Goal: Task Accomplishment & Management: Complete application form

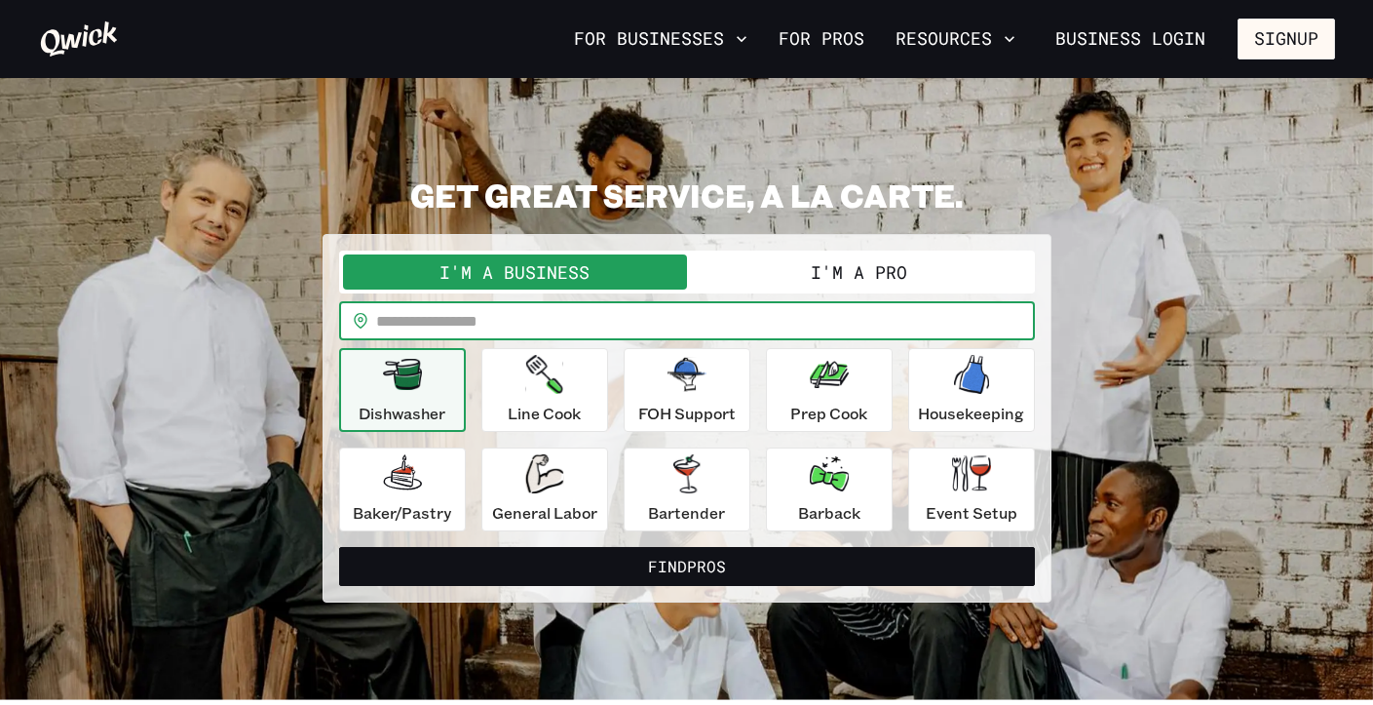
click at [449, 325] on input "text" at bounding box center [705, 320] width 659 height 39
type input "*****"
click at [745, 266] on button "I'm a Pro" at bounding box center [859, 271] width 344 height 35
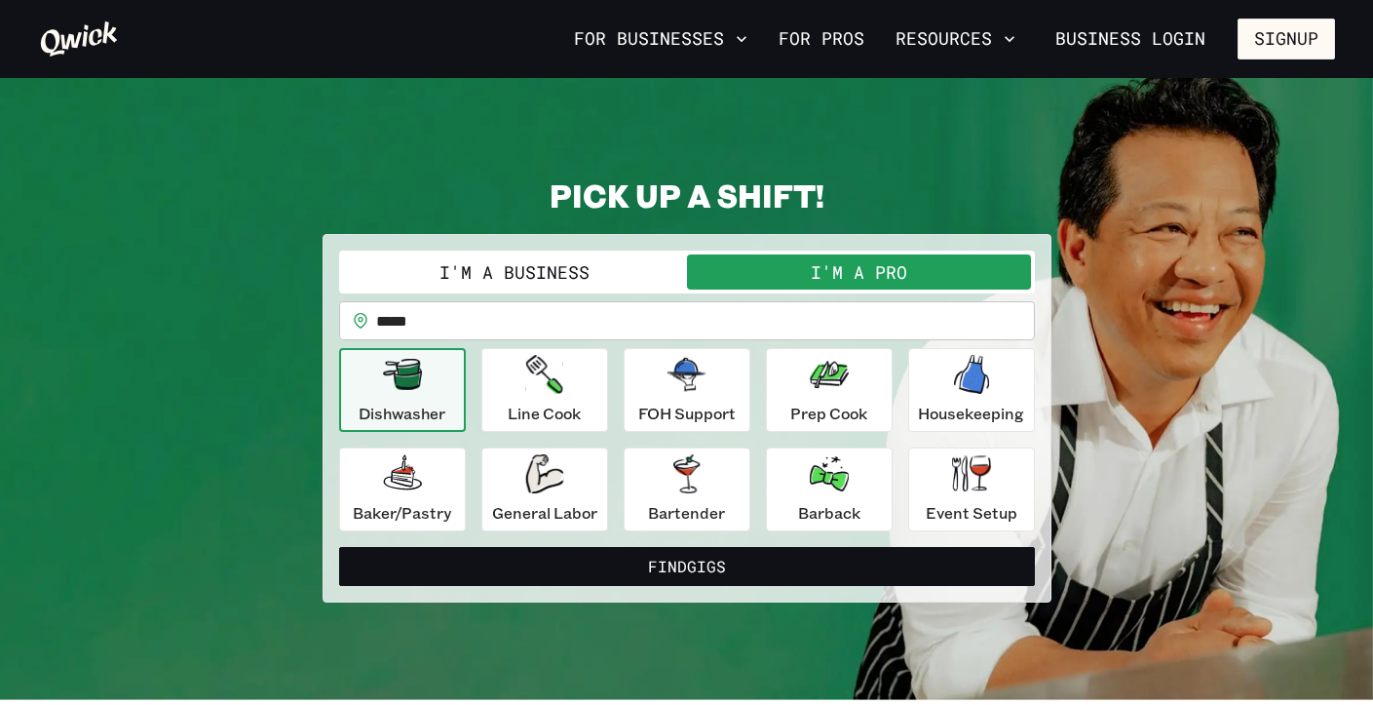
click at [490, 267] on button "I'm a Business" at bounding box center [515, 271] width 344 height 35
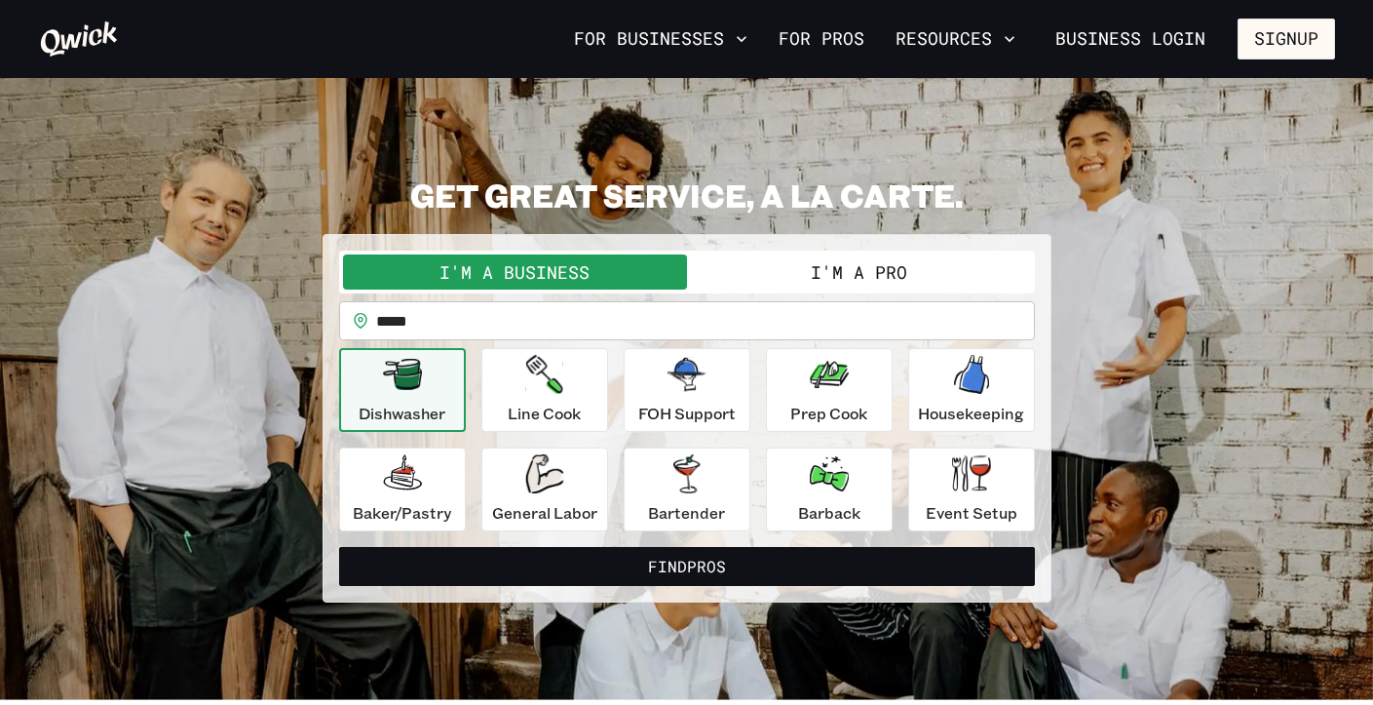
click at [783, 264] on button "I'm a Pro" at bounding box center [859, 271] width 344 height 35
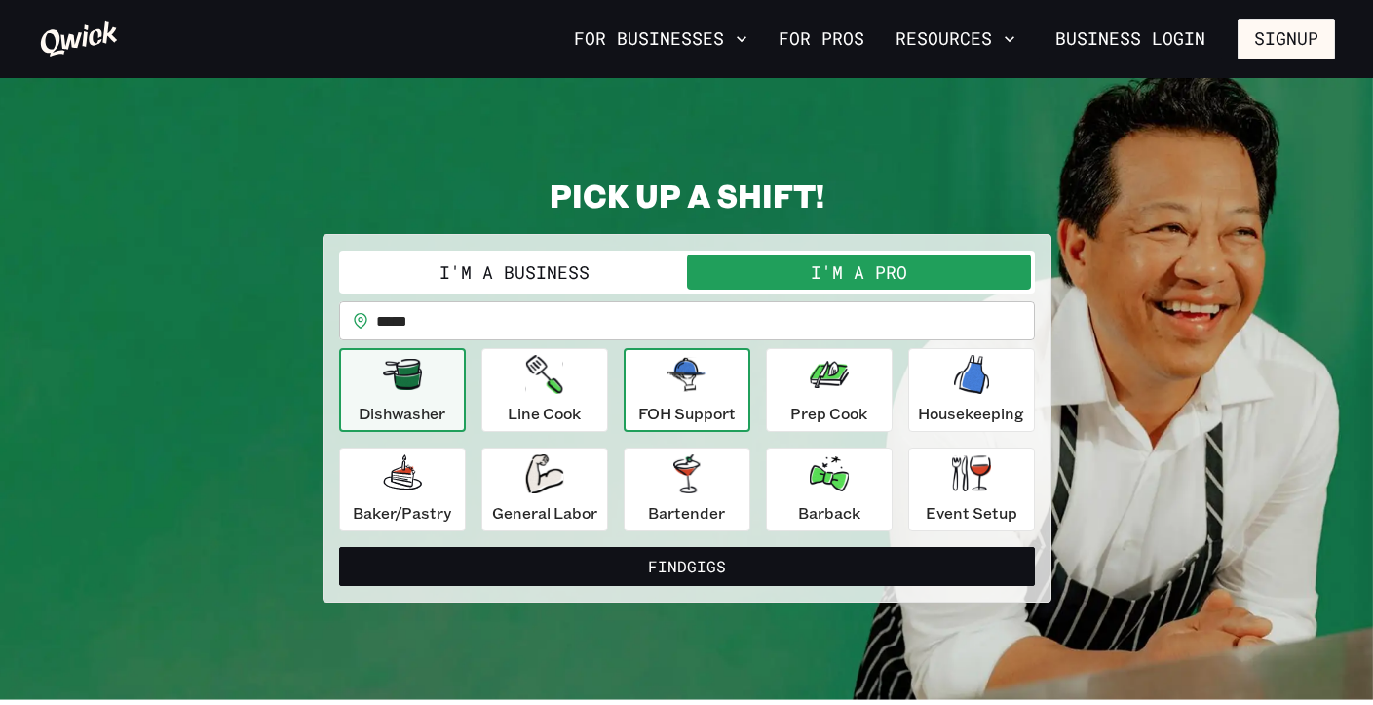
click at [648, 398] on div "FOH Support" at bounding box center [686, 390] width 97 height 70
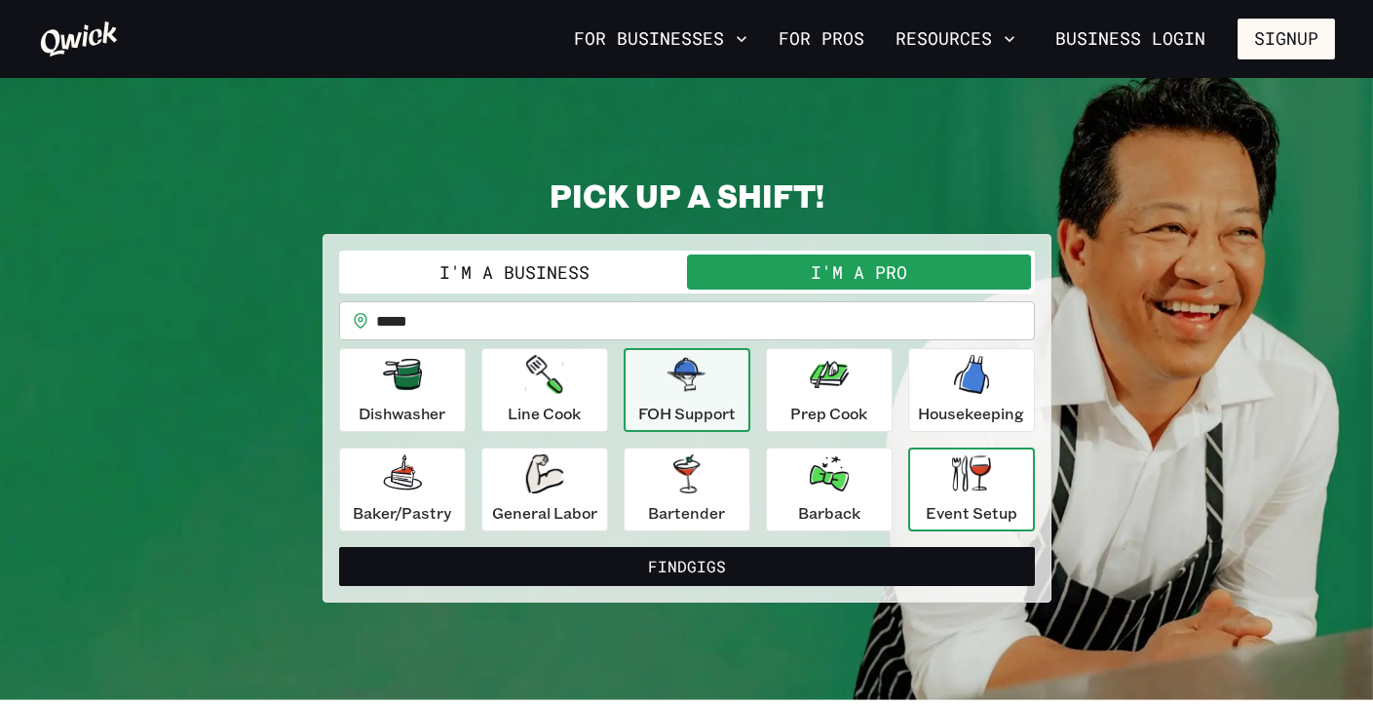
click at [978, 517] on p "Event Setup" at bounding box center [972, 512] width 92 height 23
click at [694, 391] on icon "button" at bounding box center [687, 374] width 39 height 33
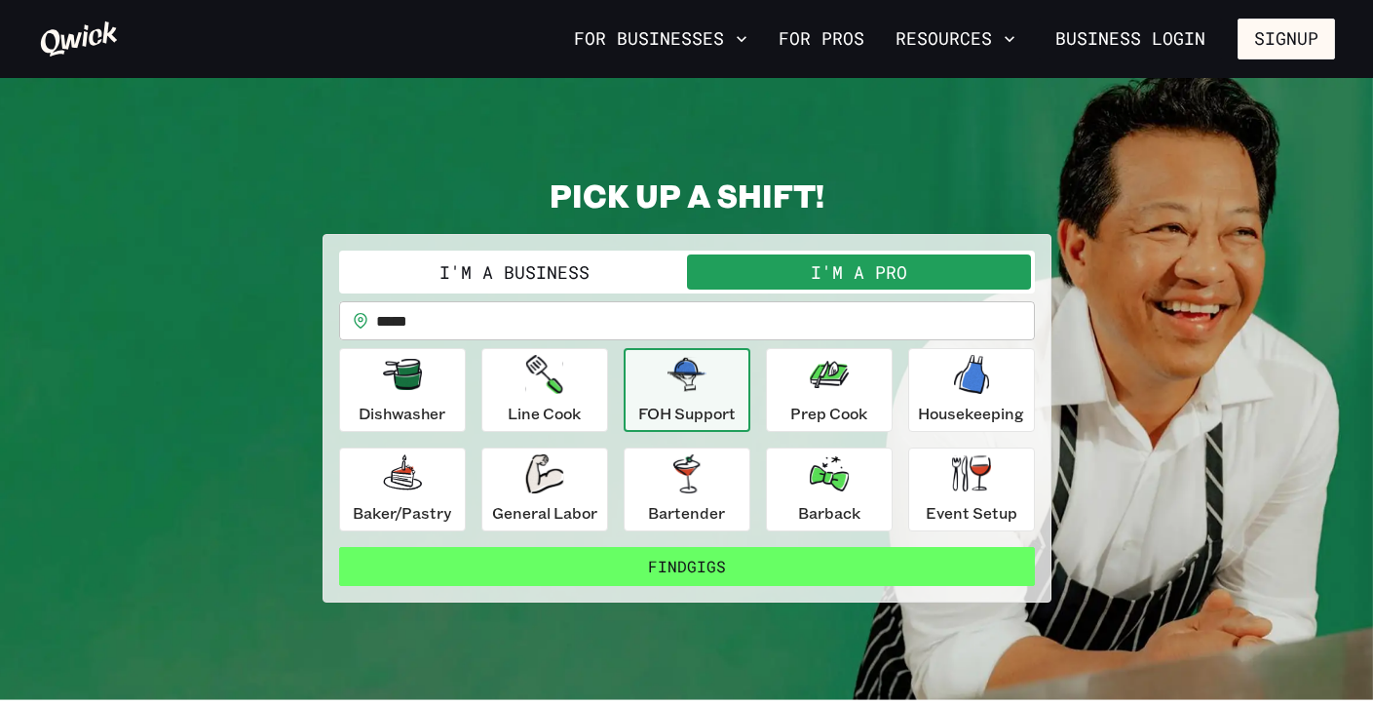
click at [578, 563] on button "Find Gigs" at bounding box center [687, 566] width 696 height 39
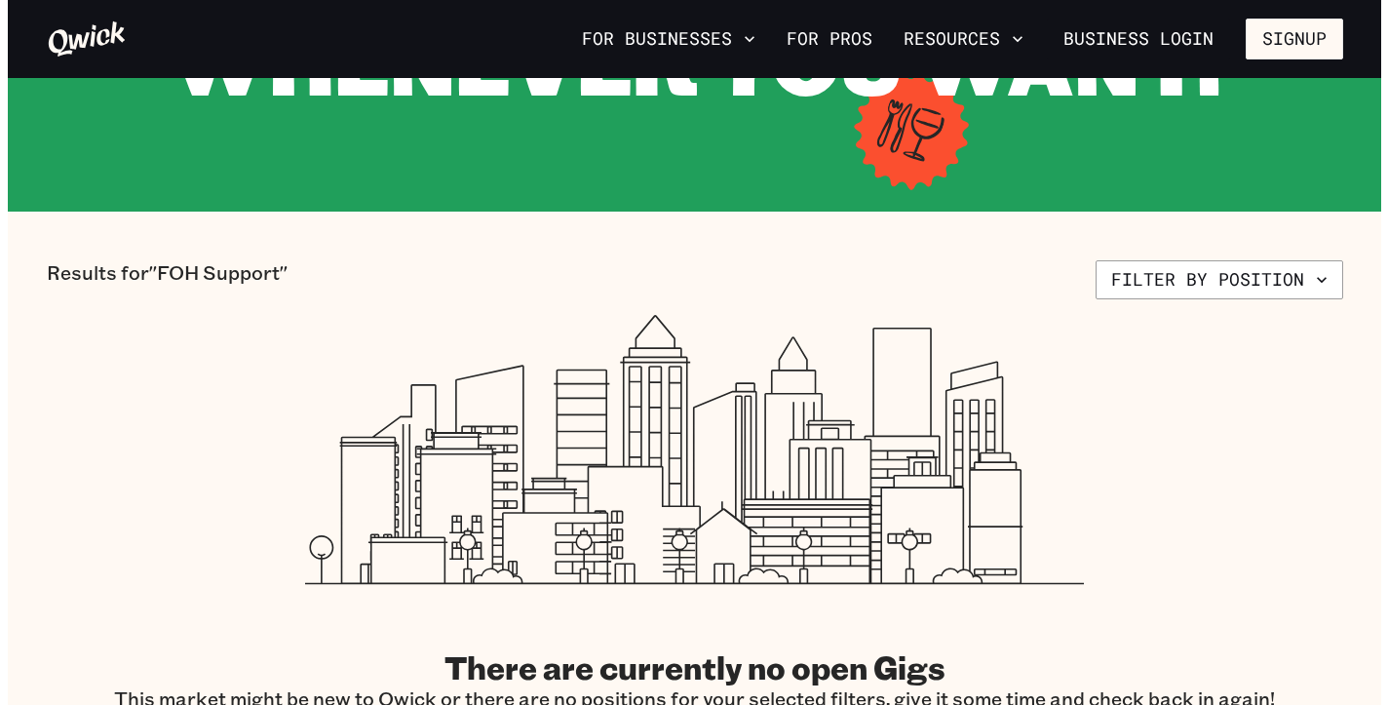
scroll to position [250, 0]
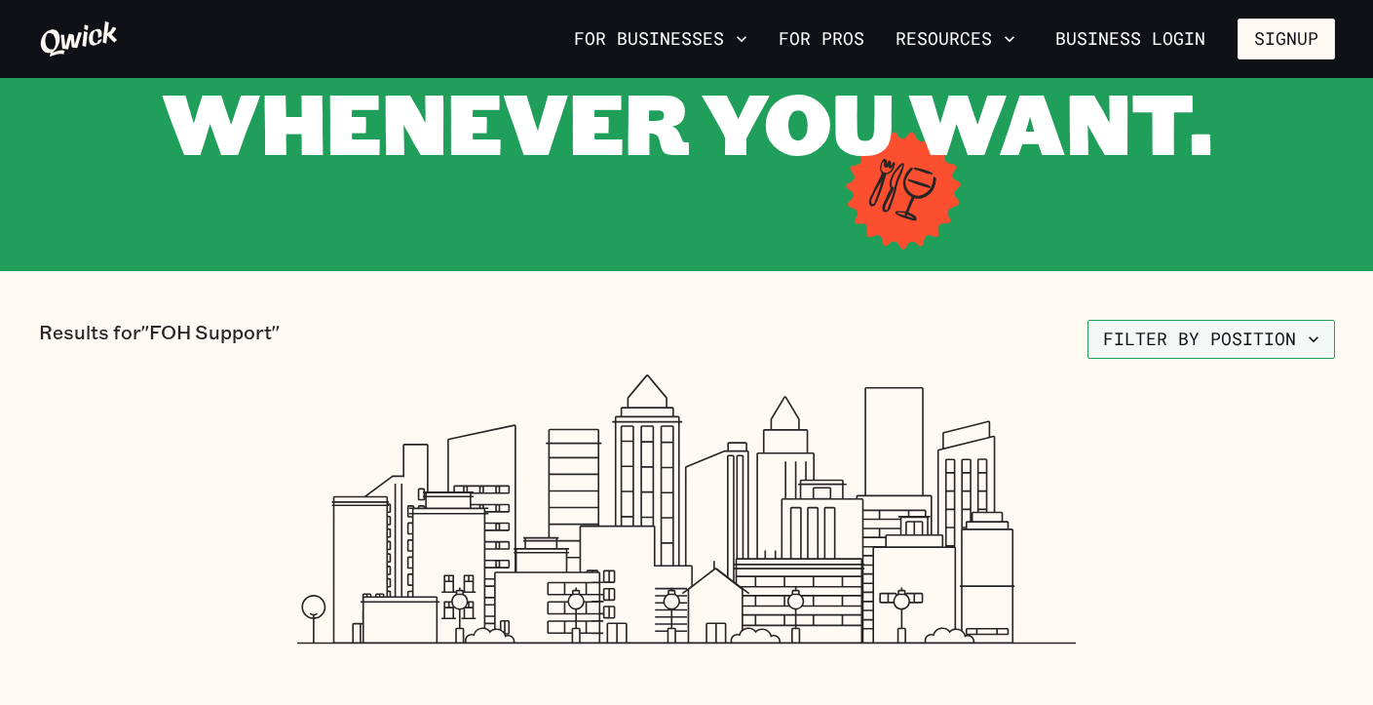
click at [1311, 337] on icon "button" at bounding box center [1314, 339] width 10 height 6
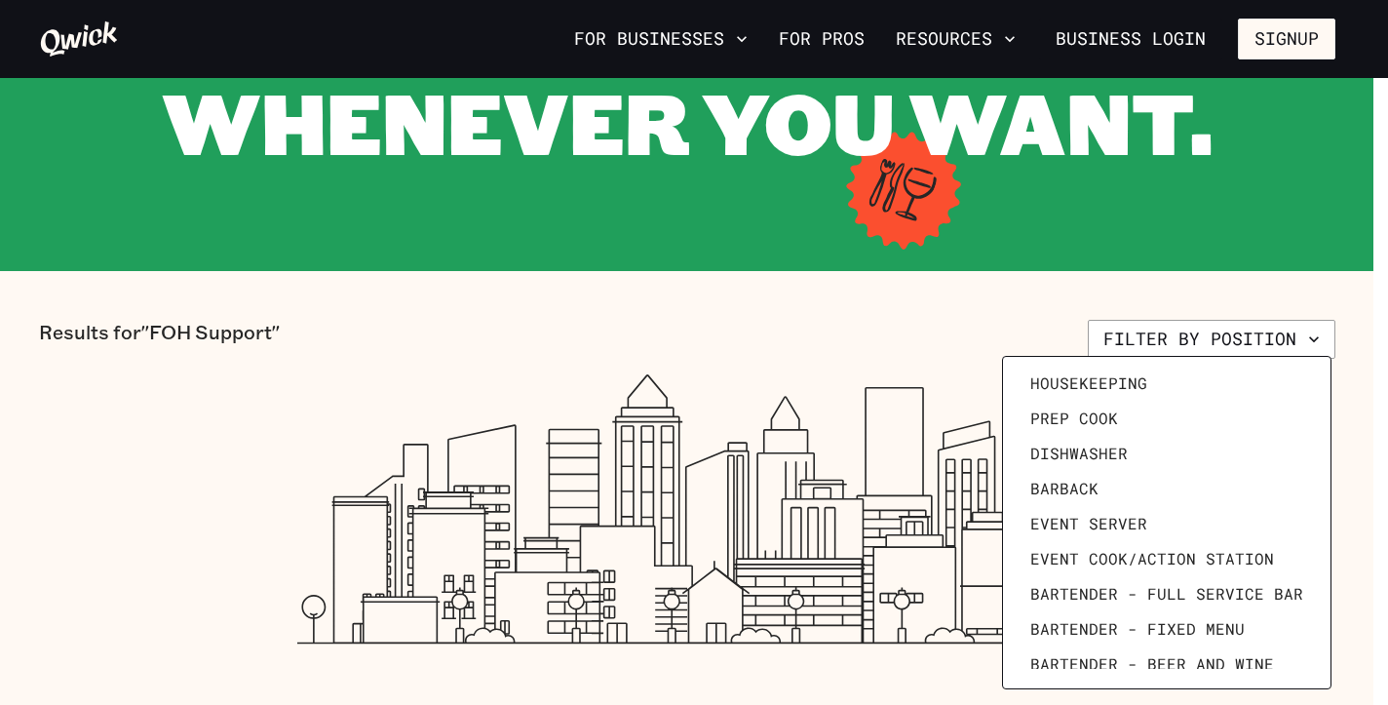
scroll to position [269, 0]
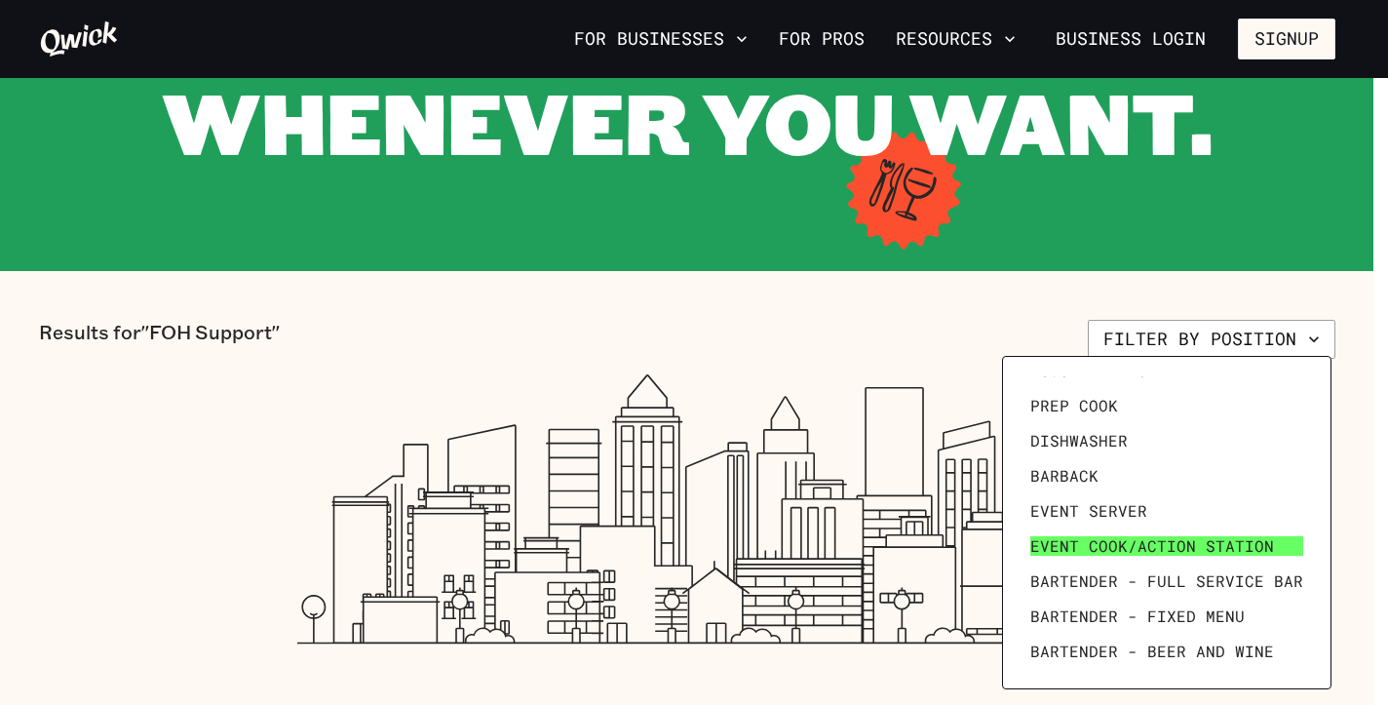
click at [1121, 543] on span "Event Cook/Action Station" at bounding box center [1152, 545] width 244 height 19
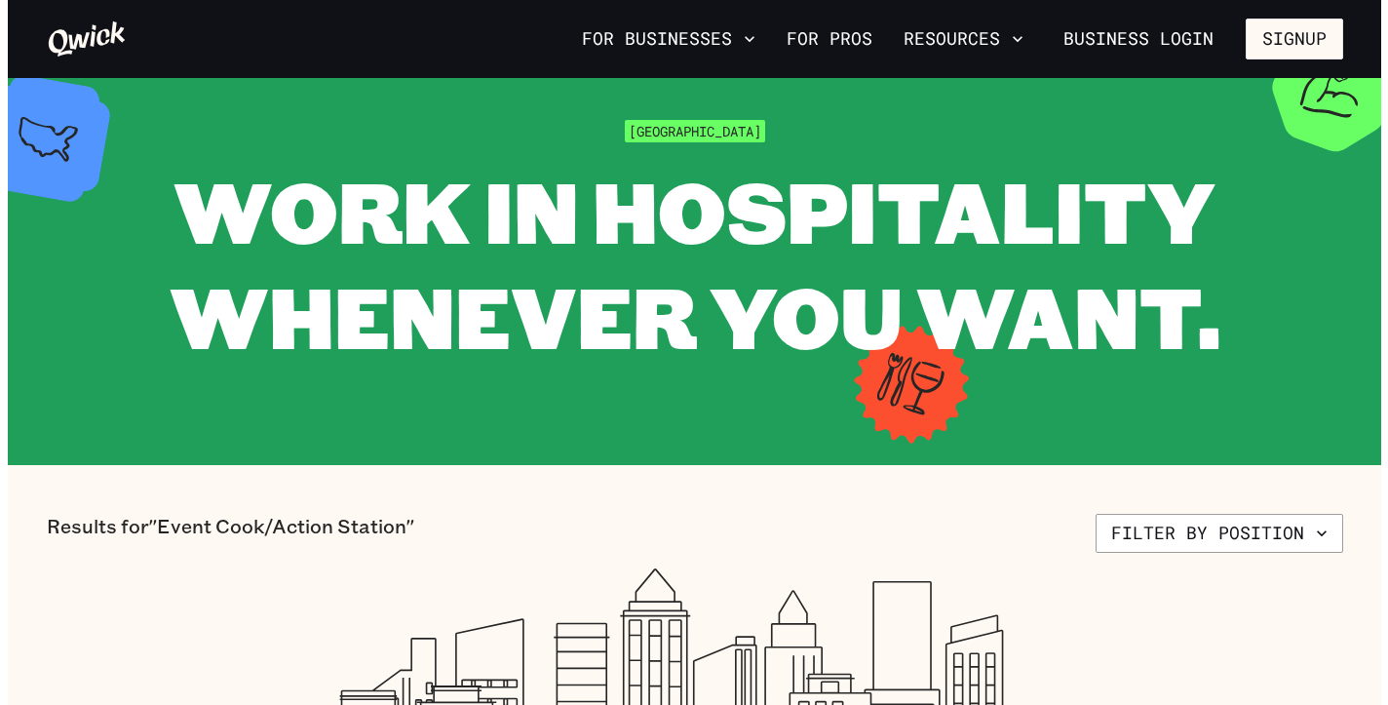
scroll to position [54, 0]
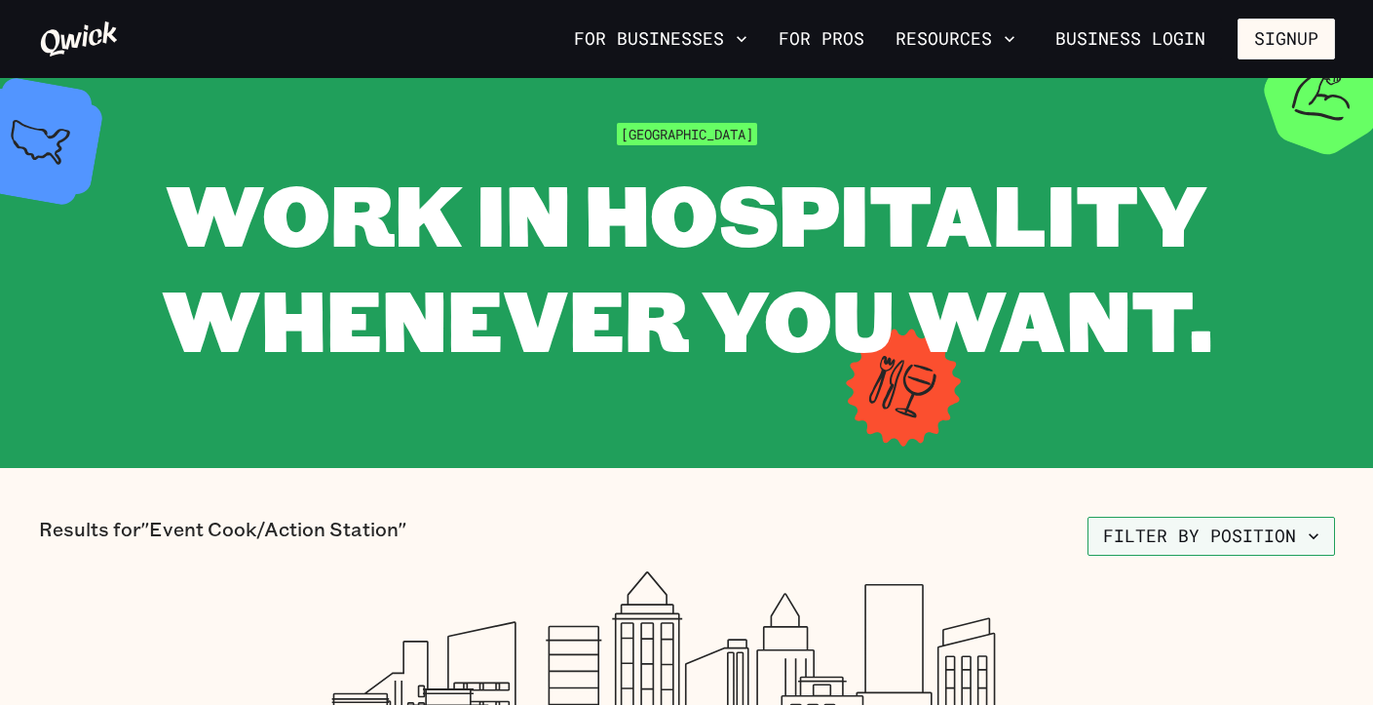
click at [1312, 538] on icon "button" at bounding box center [1313, 535] width 19 height 19
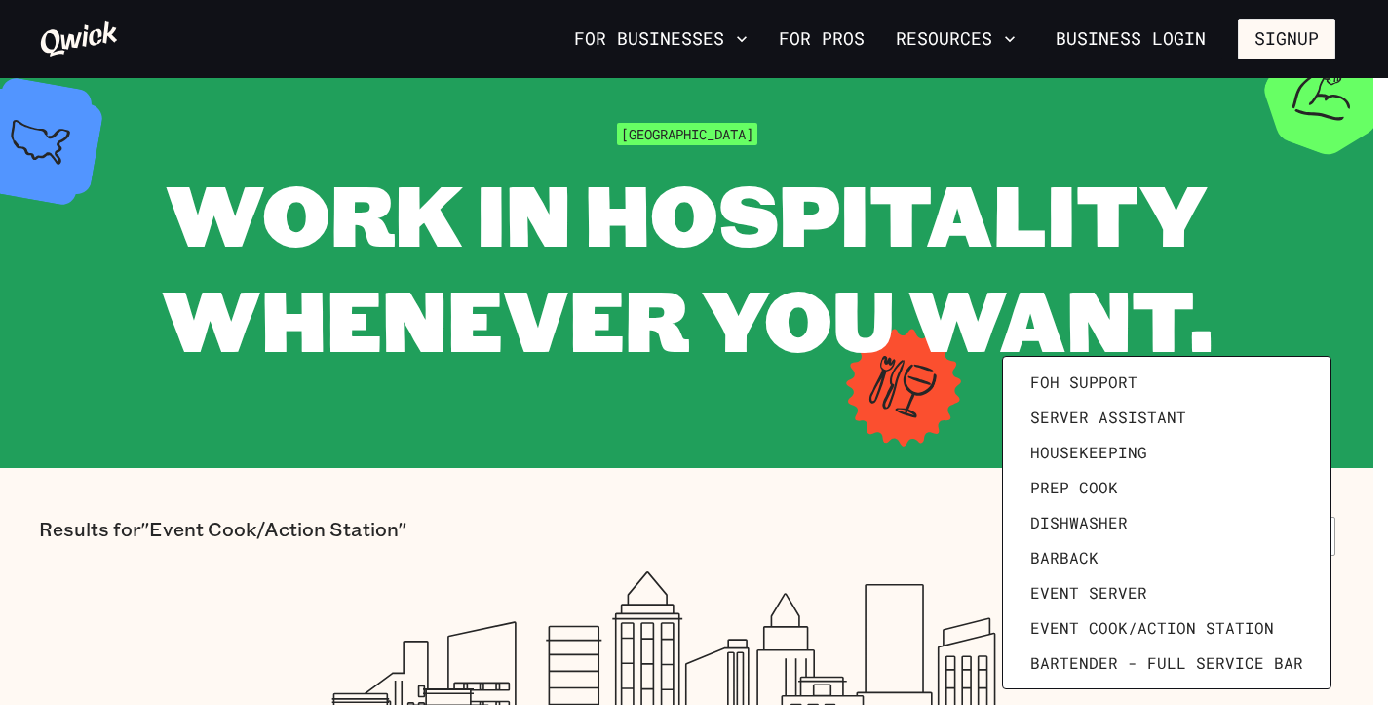
scroll to position [269, 0]
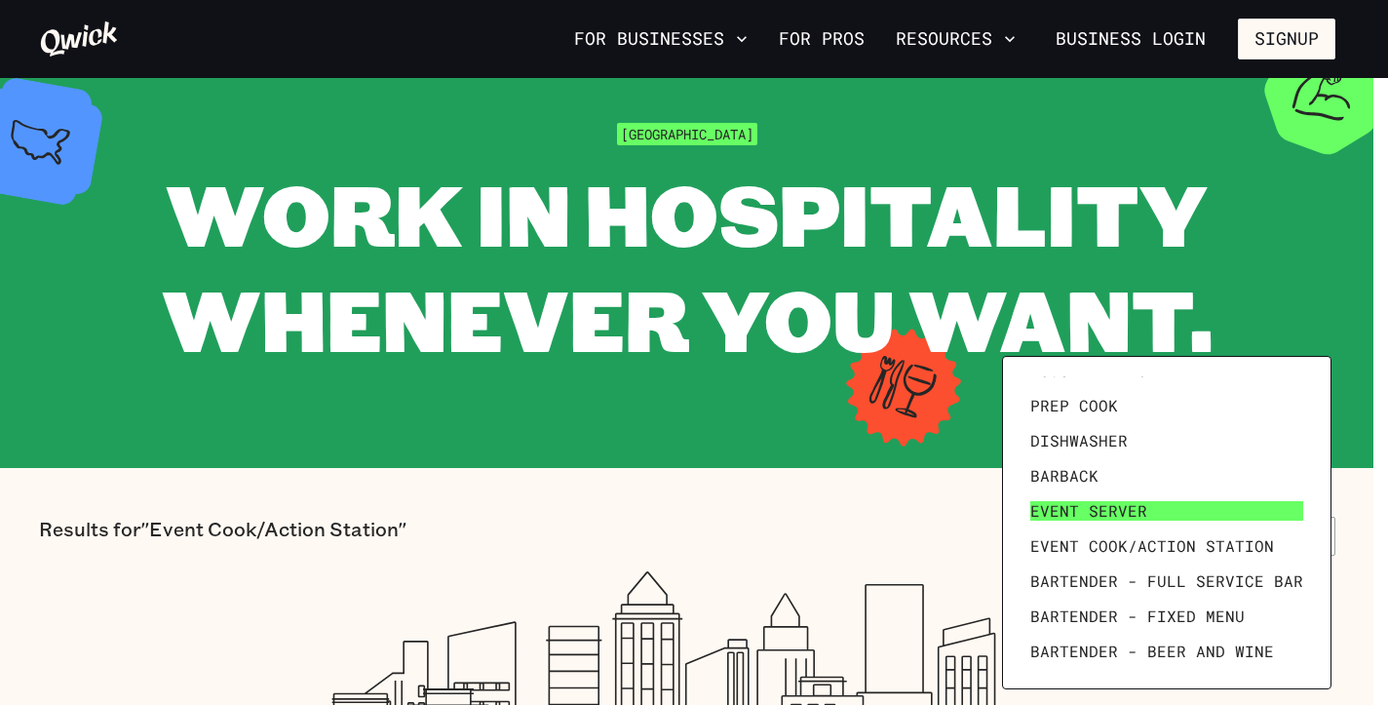
click at [1045, 516] on span "Event Server" at bounding box center [1088, 510] width 117 height 19
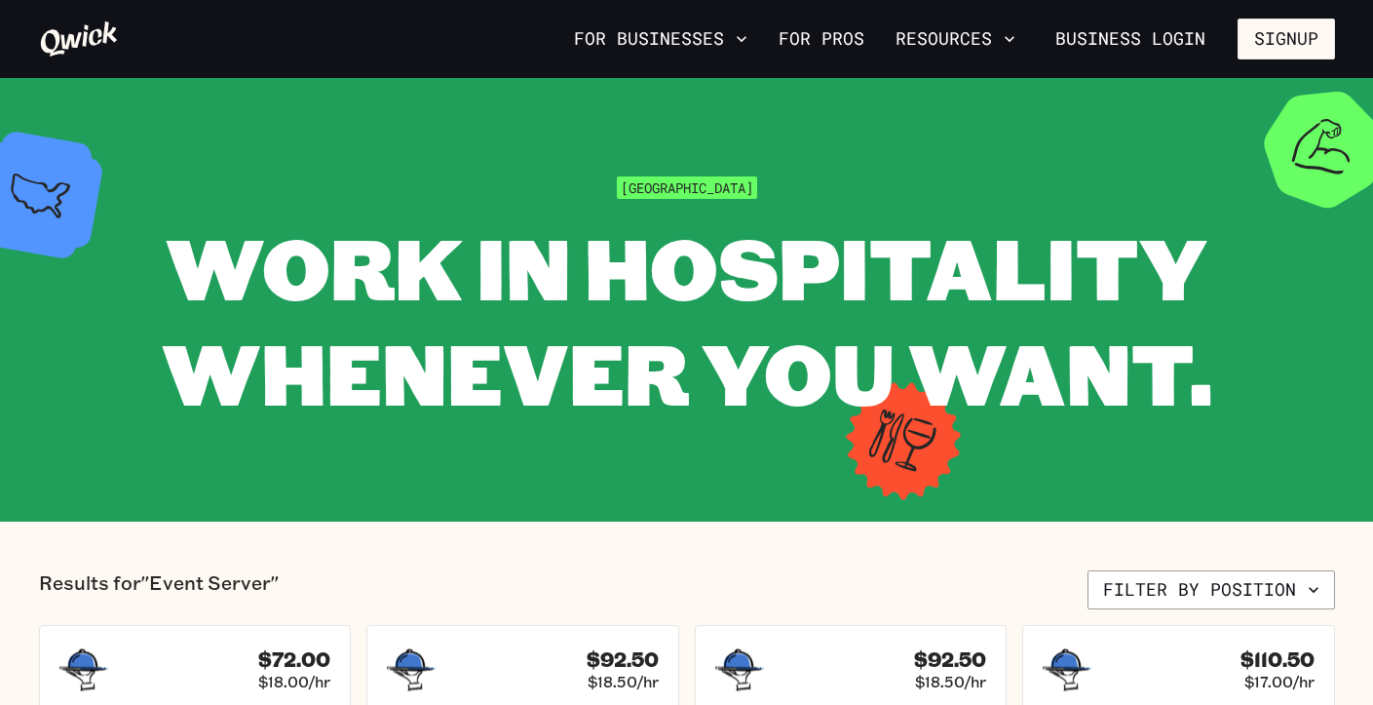
click at [1008, 42] on icon "button" at bounding box center [1009, 38] width 19 height 19
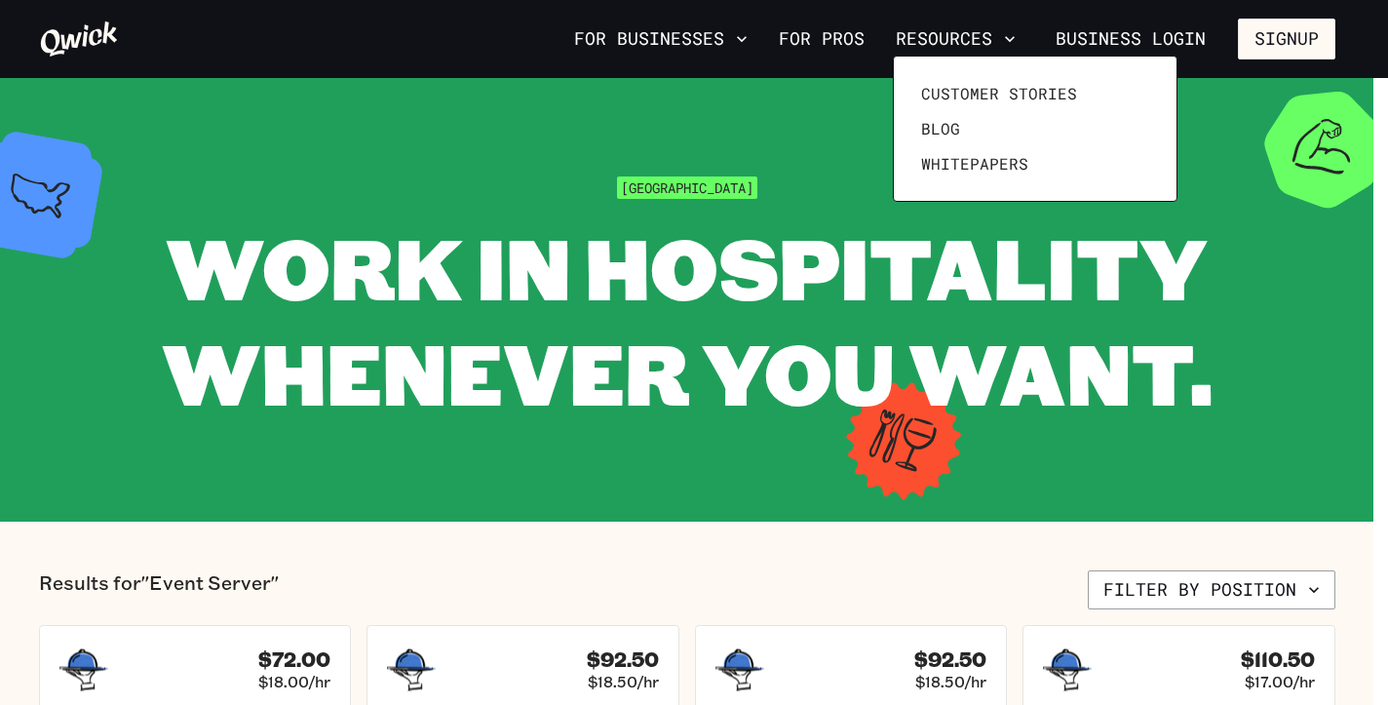
click at [823, 46] on div at bounding box center [694, 352] width 1388 height 705
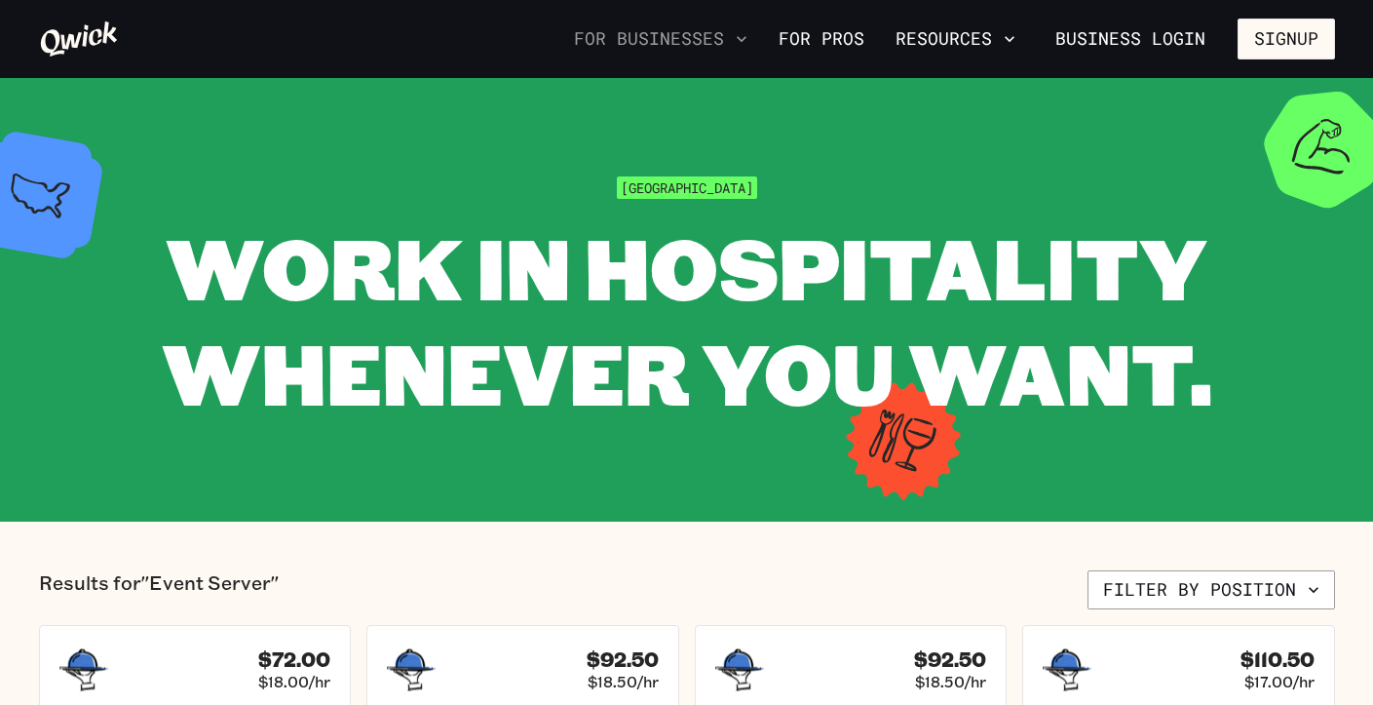
click at [747, 37] on icon "button" at bounding box center [741, 38] width 19 height 19
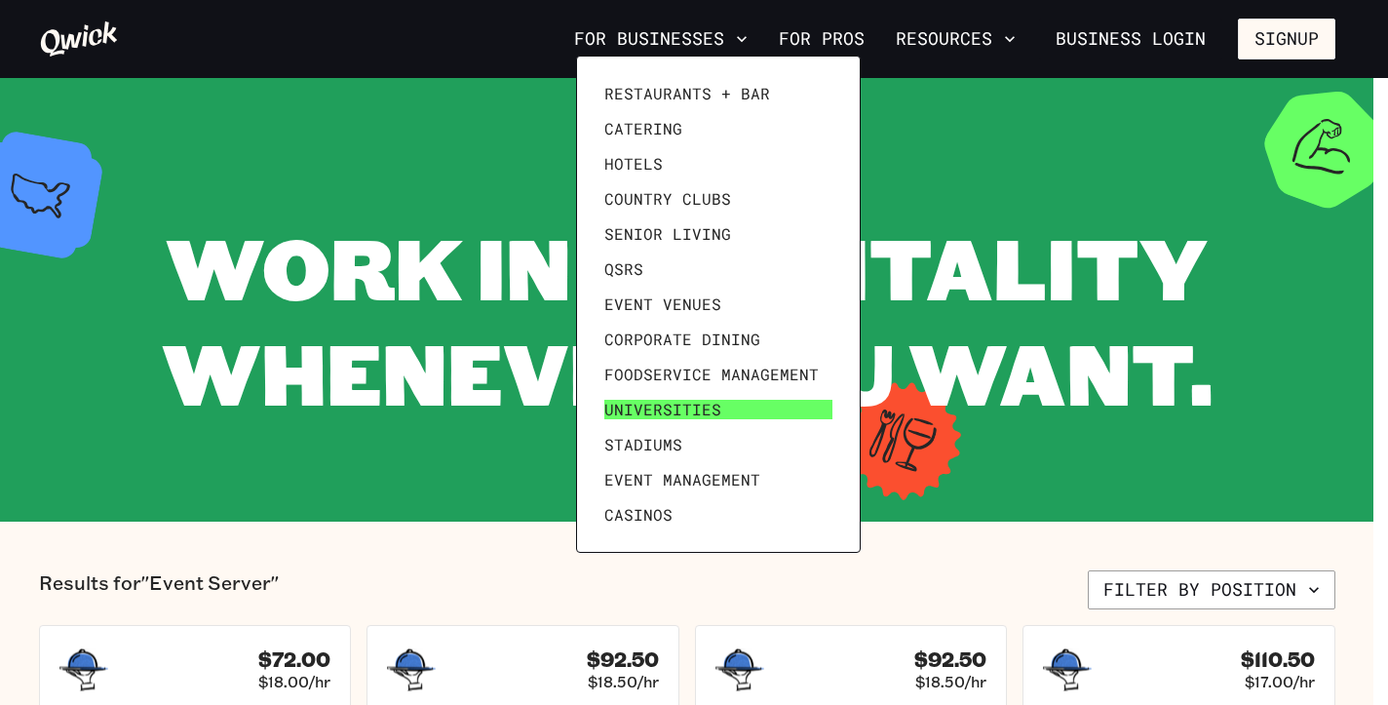
click at [672, 406] on span "Universities" at bounding box center [662, 409] width 117 height 19
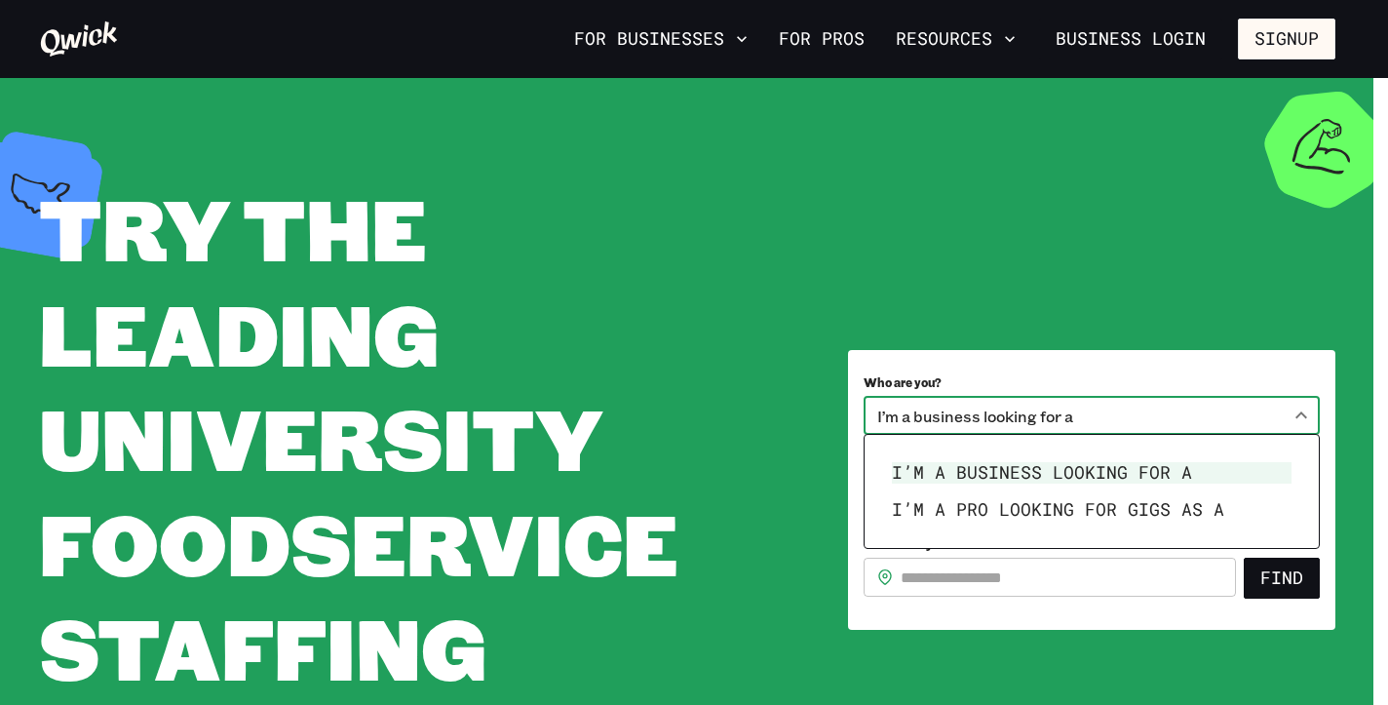
click at [1298, 418] on body "**********" at bounding box center [694, 352] width 1388 height 705
click at [721, 187] on div at bounding box center [694, 352] width 1388 height 705
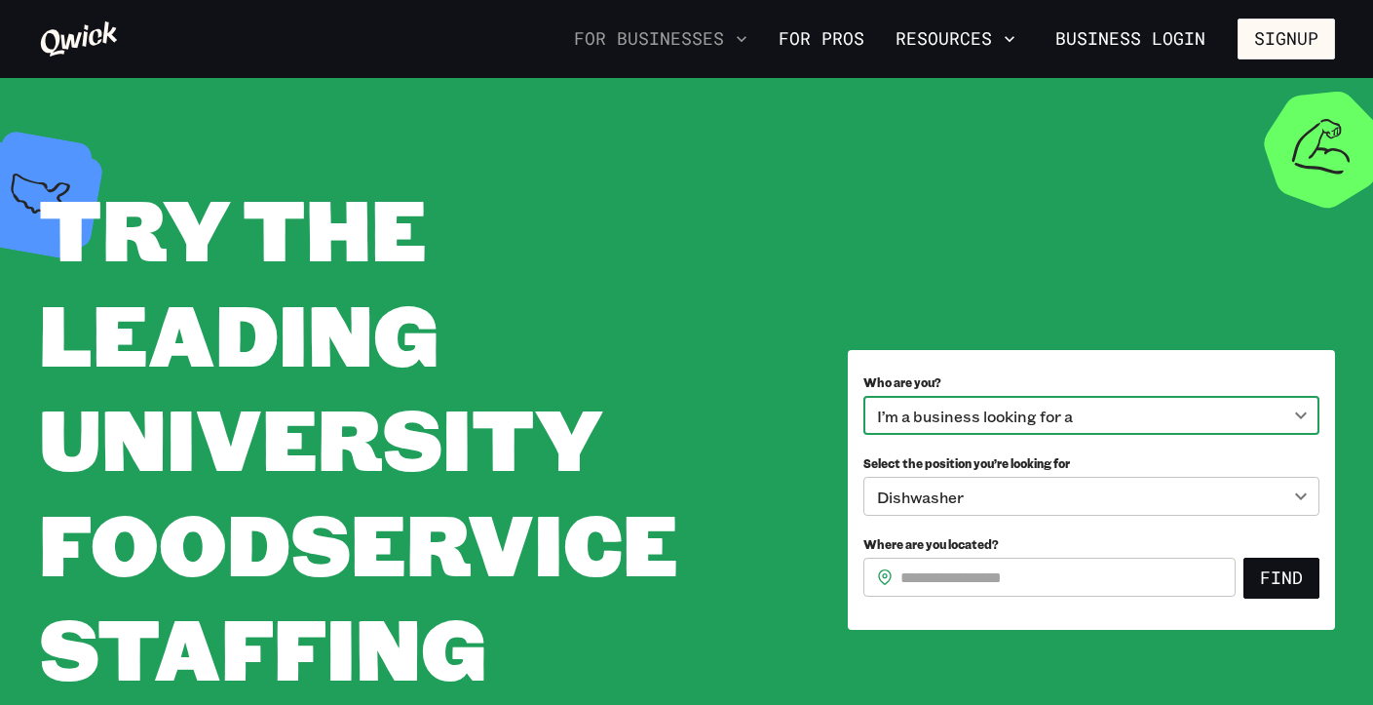
click at [746, 36] on icon "button" at bounding box center [741, 38] width 19 height 19
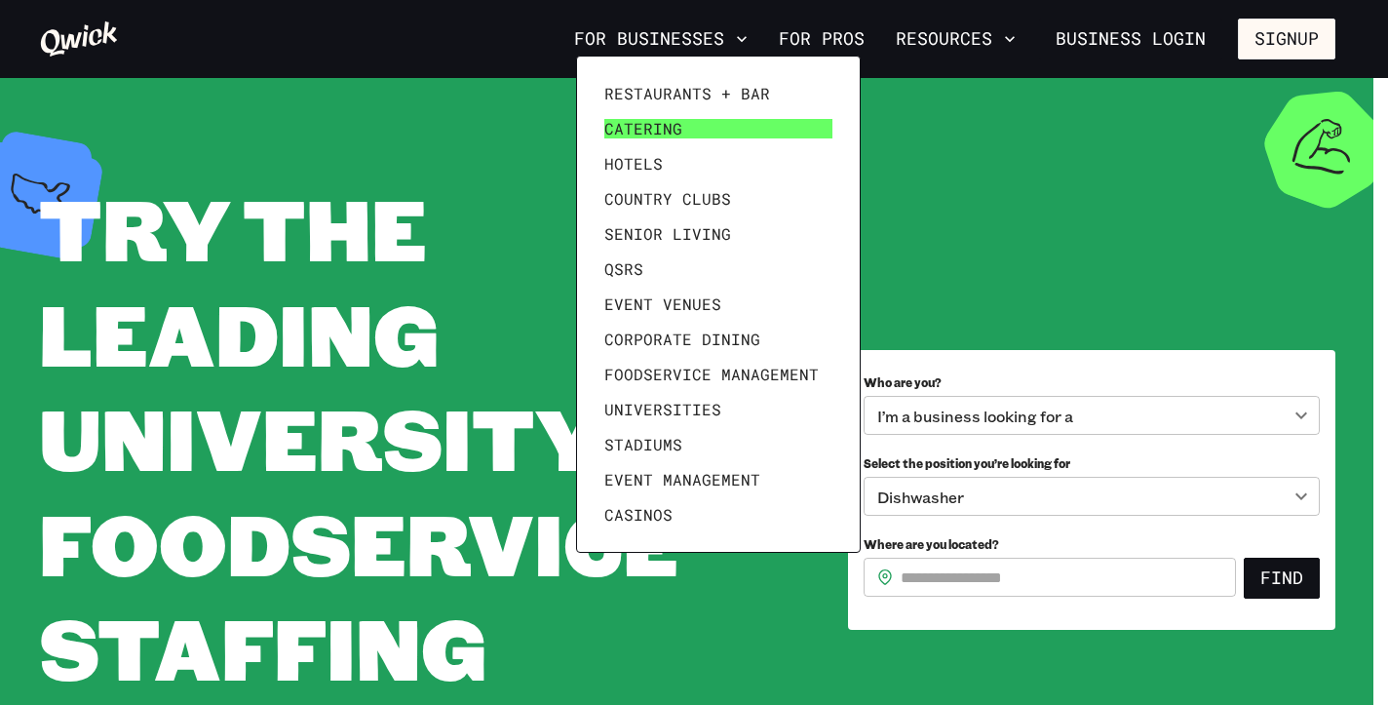
click at [636, 119] on span "Catering" at bounding box center [643, 128] width 78 height 19
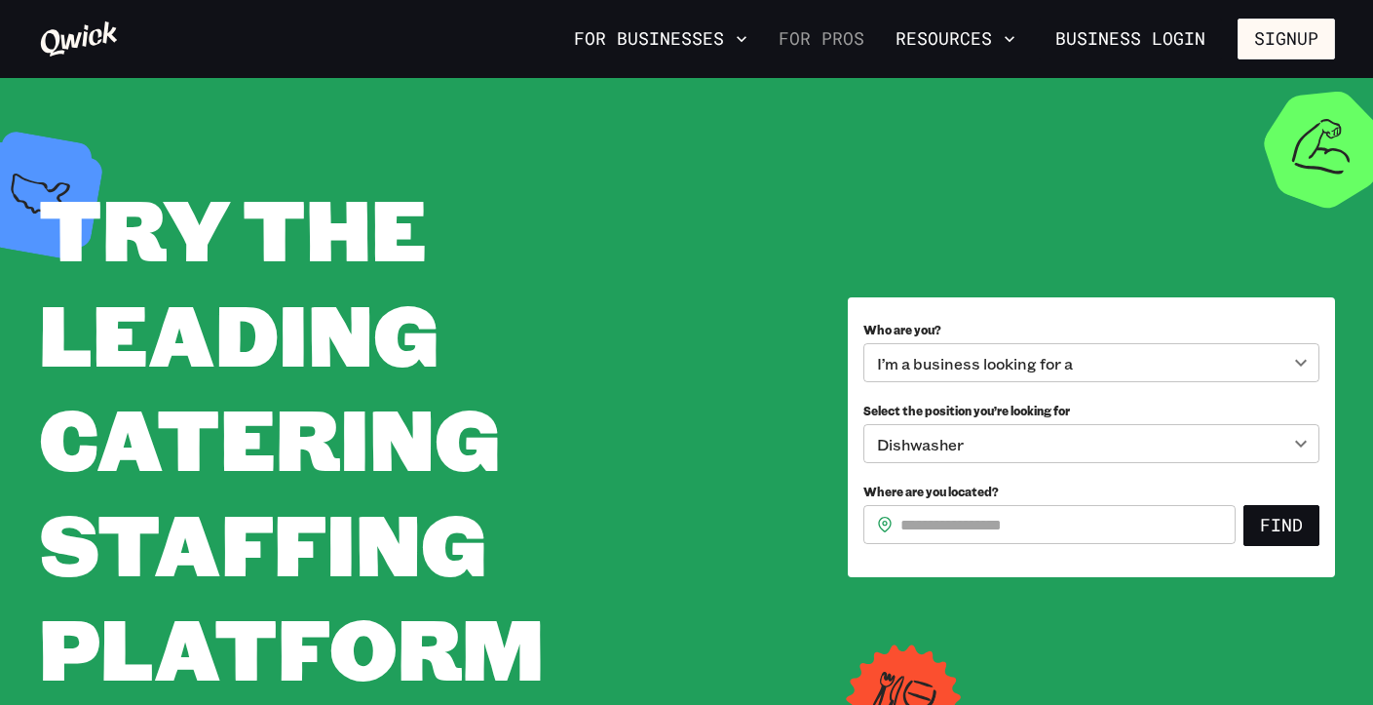
click at [828, 40] on link "For Pros" at bounding box center [821, 38] width 101 height 33
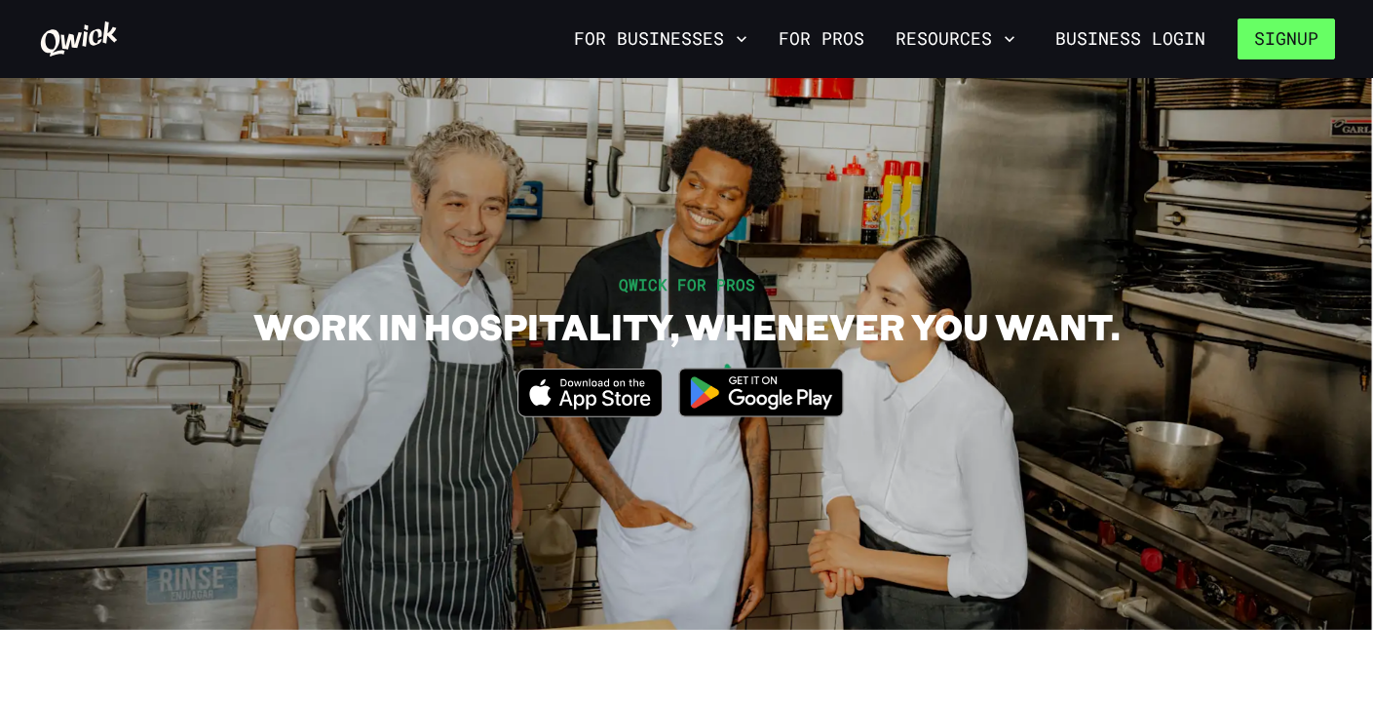
click at [1270, 28] on button "Signup" at bounding box center [1286, 39] width 97 height 41
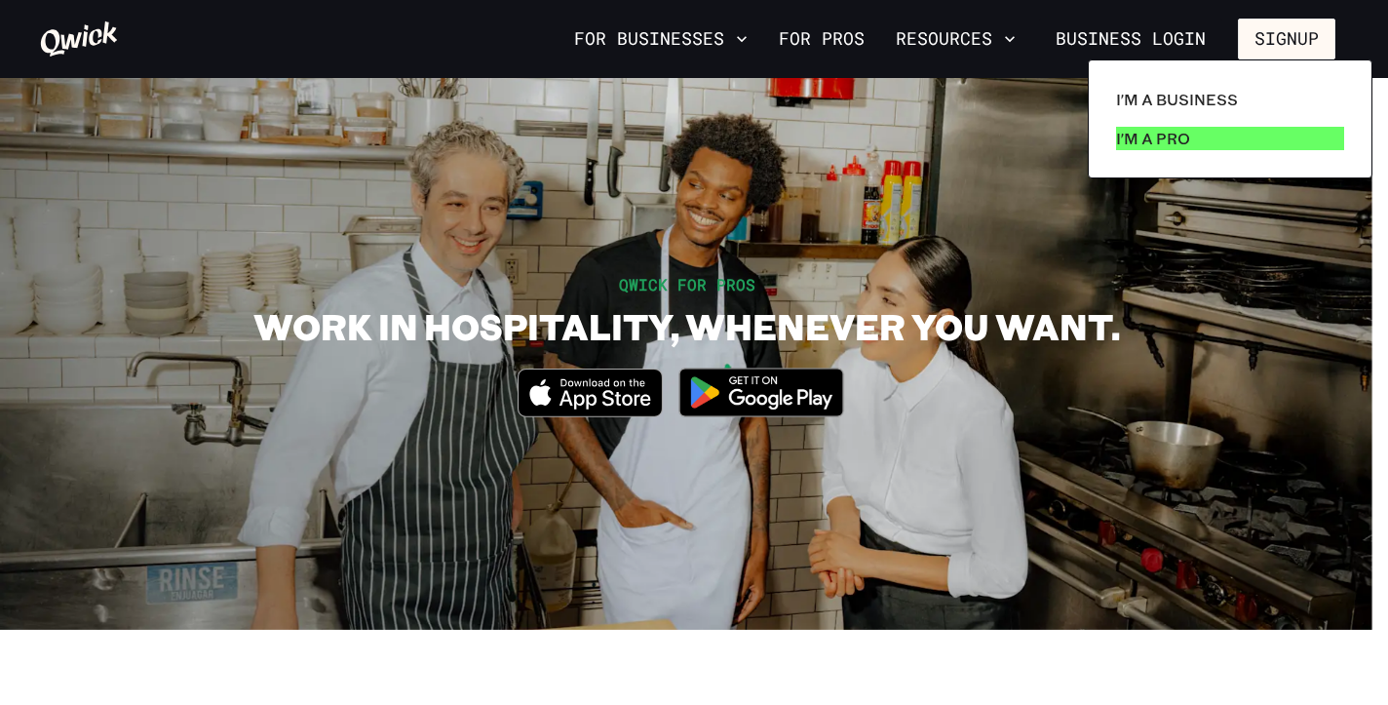
click at [1175, 135] on p "I'm a Pro" at bounding box center [1153, 138] width 74 height 23
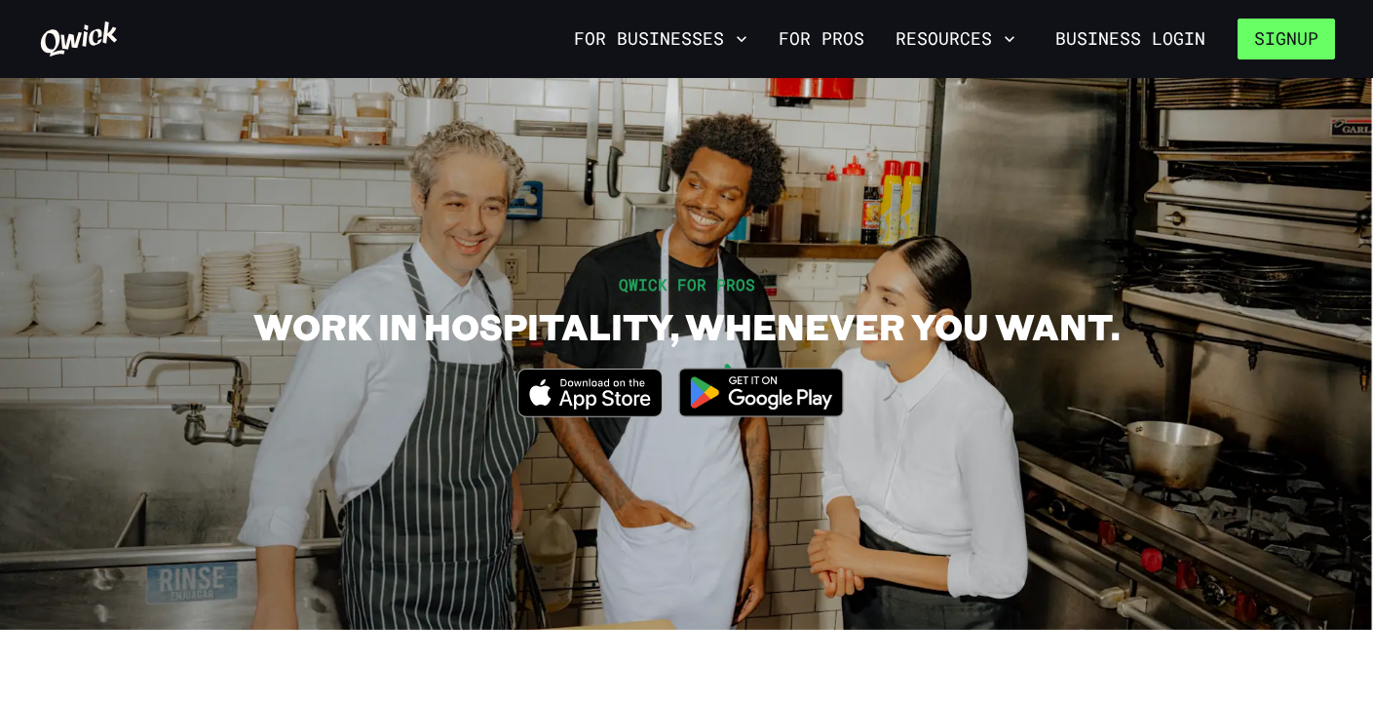
click at [1291, 40] on button "Signup" at bounding box center [1286, 39] width 97 height 41
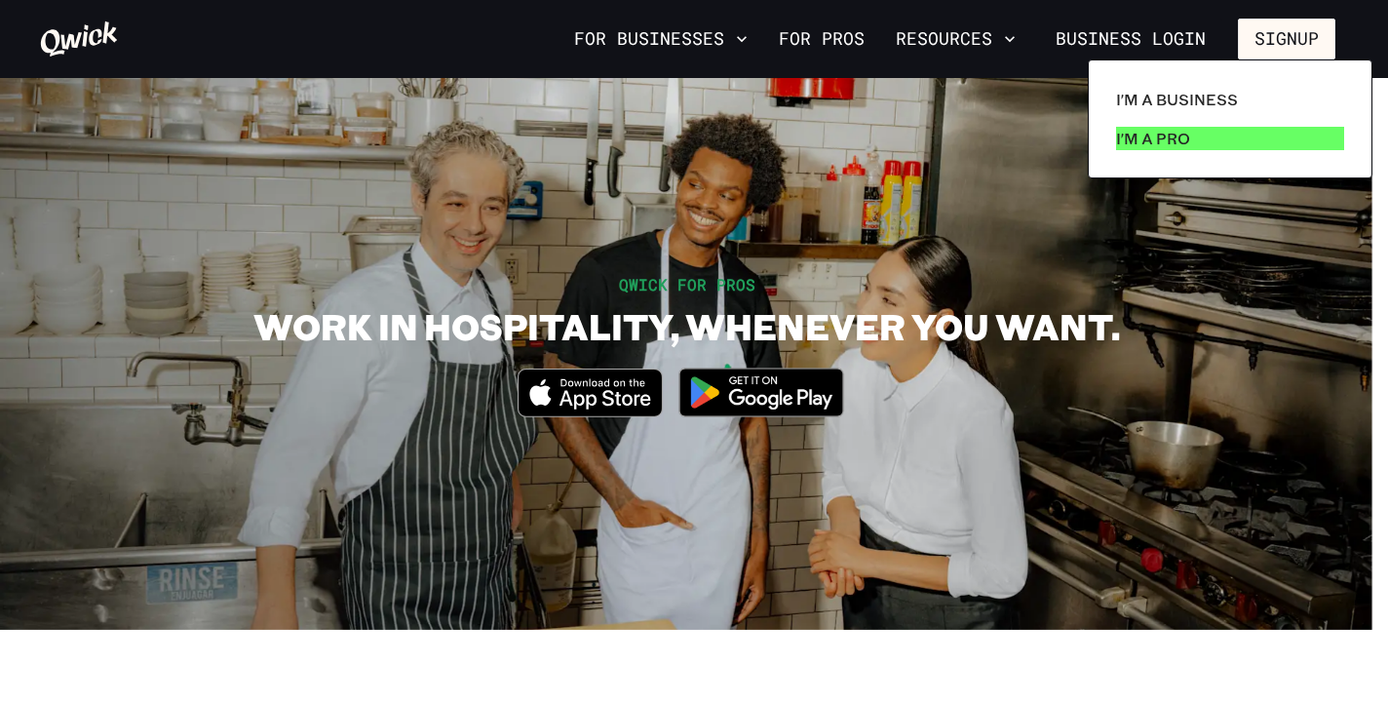
click at [1182, 133] on p "I'm a Pro" at bounding box center [1153, 138] width 74 height 23
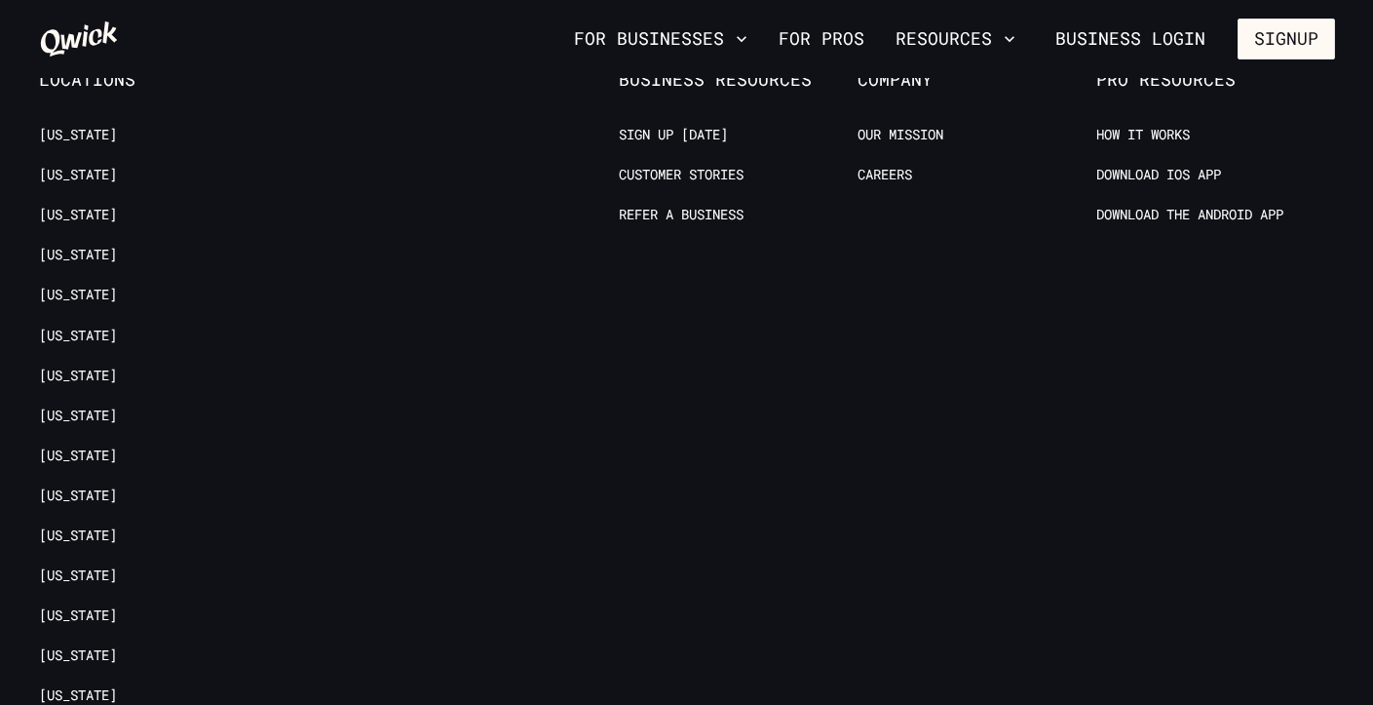
scroll to position [3901, 0]
